Goal: Navigation & Orientation: Find specific page/section

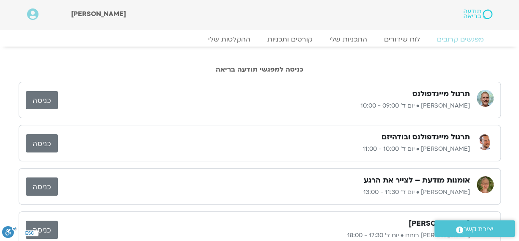
click at [19, 49] on div "כניסה למפגשי תודעה בריאה" at bounding box center [260, 62] width 482 height 31
click at [38, 96] on link "כניסה" at bounding box center [42, 100] width 32 height 18
